Goal: Task Accomplishment & Management: Manage account settings

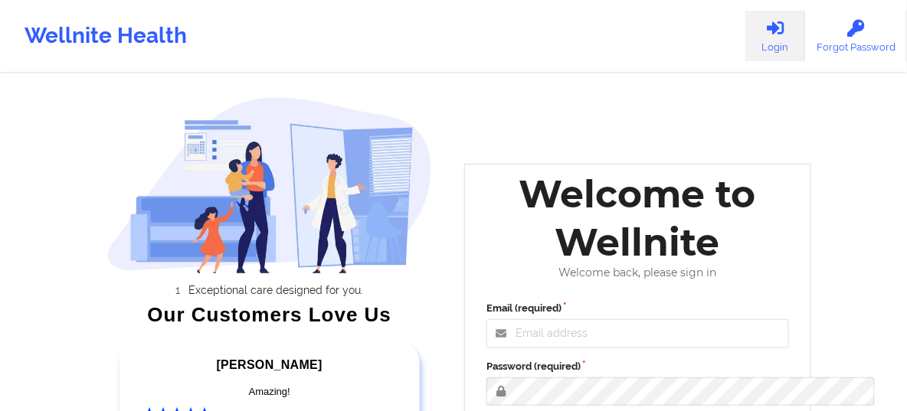
click at [768, 27] on icon at bounding box center [775, 28] width 20 height 17
click at [519, 349] on input "Email (required)" at bounding box center [637, 333] width 303 height 29
type input "[EMAIL_ADDRESS][DOMAIN_NAME]"
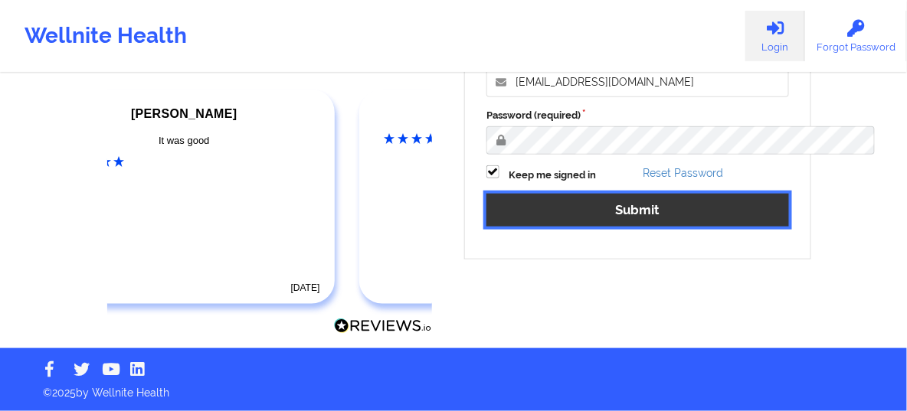
click at [676, 194] on button "Submit" at bounding box center [637, 210] width 303 height 33
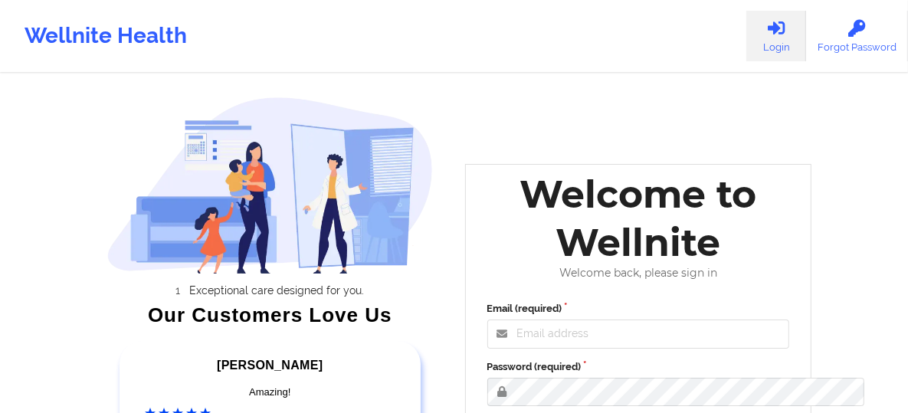
click at [781, 28] on icon at bounding box center [776, 28] width 20 height 17
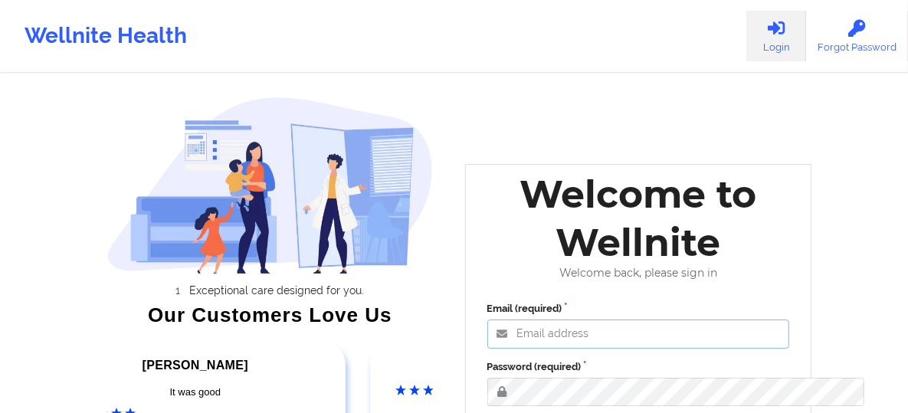
click at [530, 349] on input "Email (required)" at bounding box center [638, 333] width 303 height 29
type input "[EMAIL_ADDRESS][DOMAIN_NAME]"
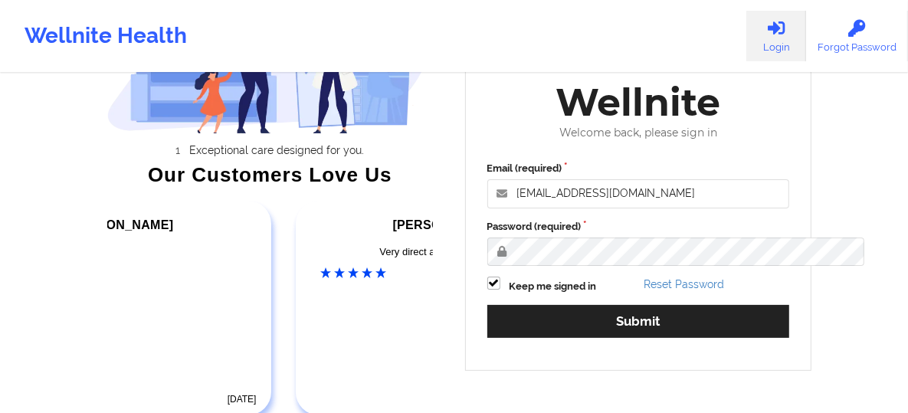
scroll to position [205, 0]
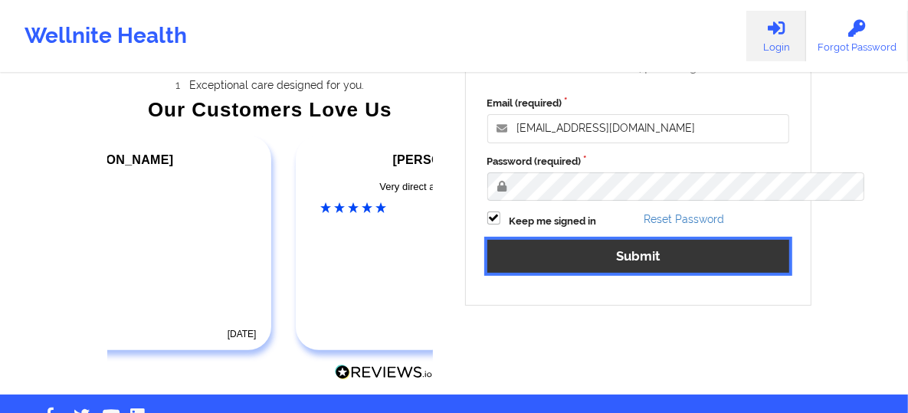
click at [669, 273] on button "Submit" at bounding box center [638, 256] width 303 height 33
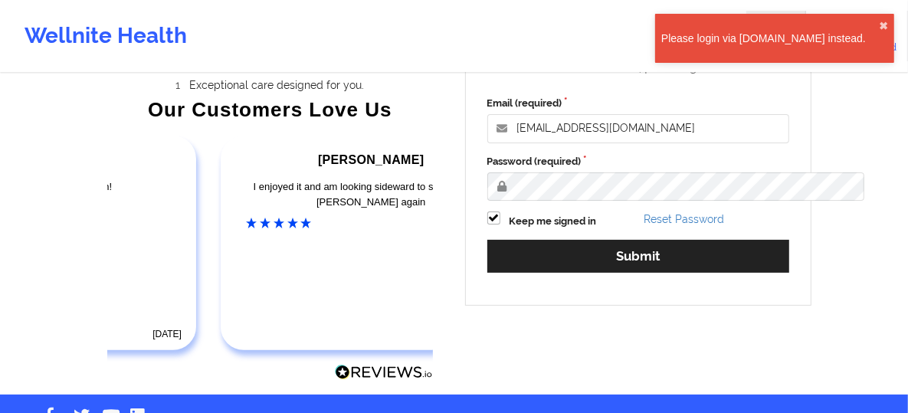
click at [800, 34] on div "Please login via [DOMAIN_NAME] instead." at bounding box center [770, 38] width 218 height 15
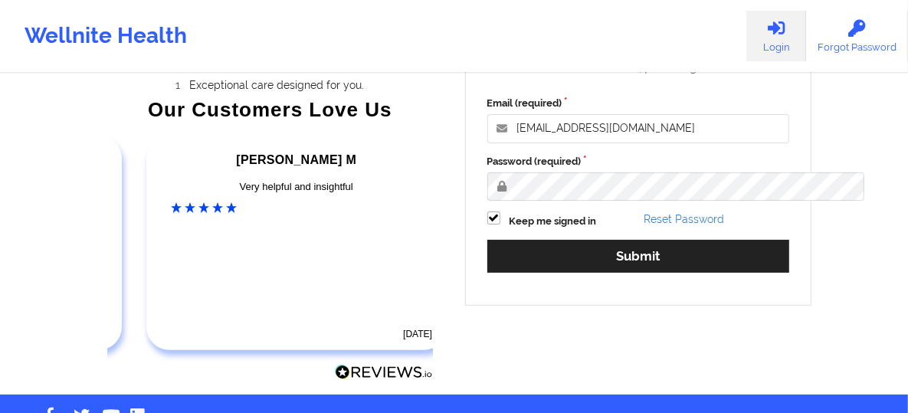
scroll to position [0, 0]
